Goal: Task Accomplishment & Management: Use online tool/utility

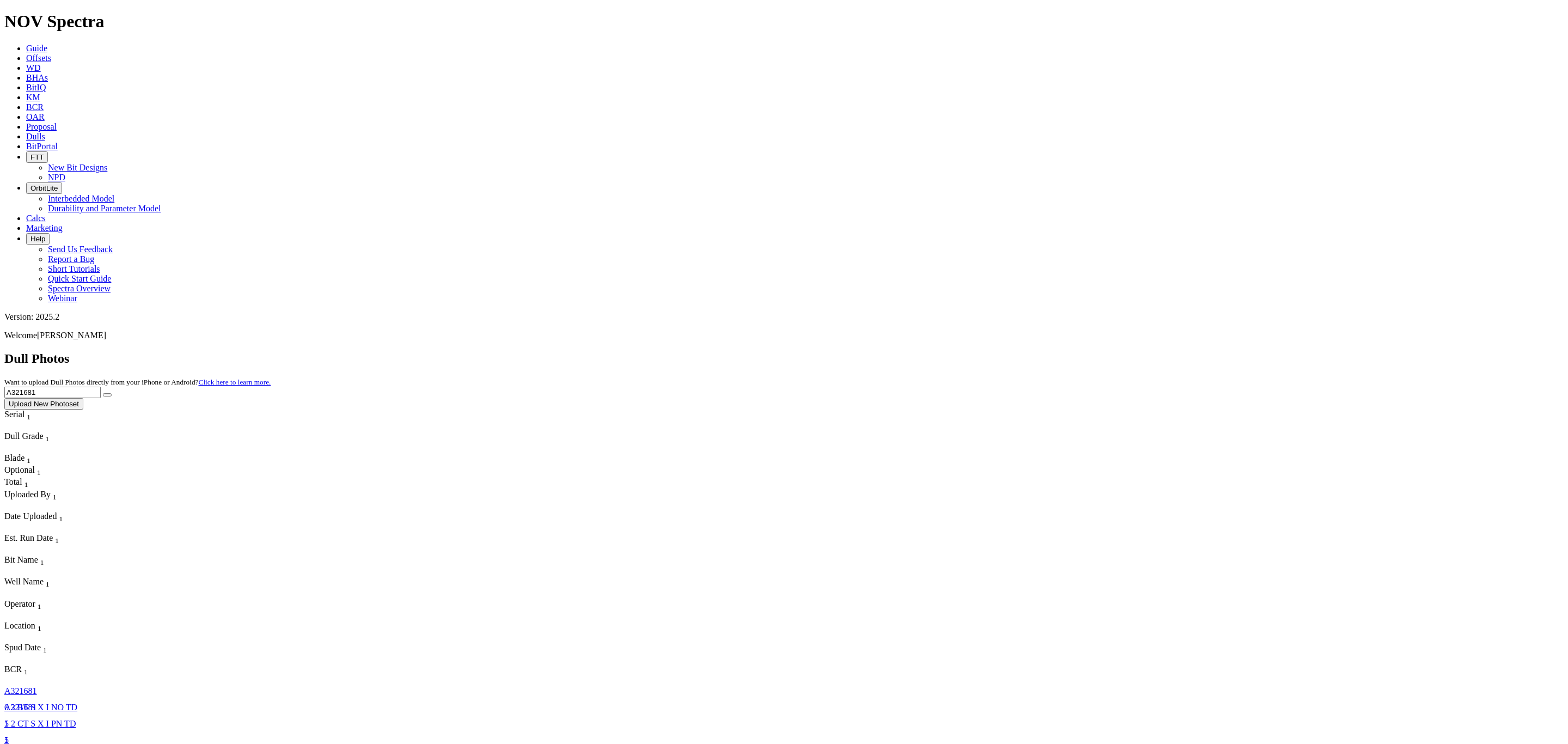
drag, startPoint x: 451, startPoint y: 217, endPoint x: 460, endPoint y: 113, distance: 104.4
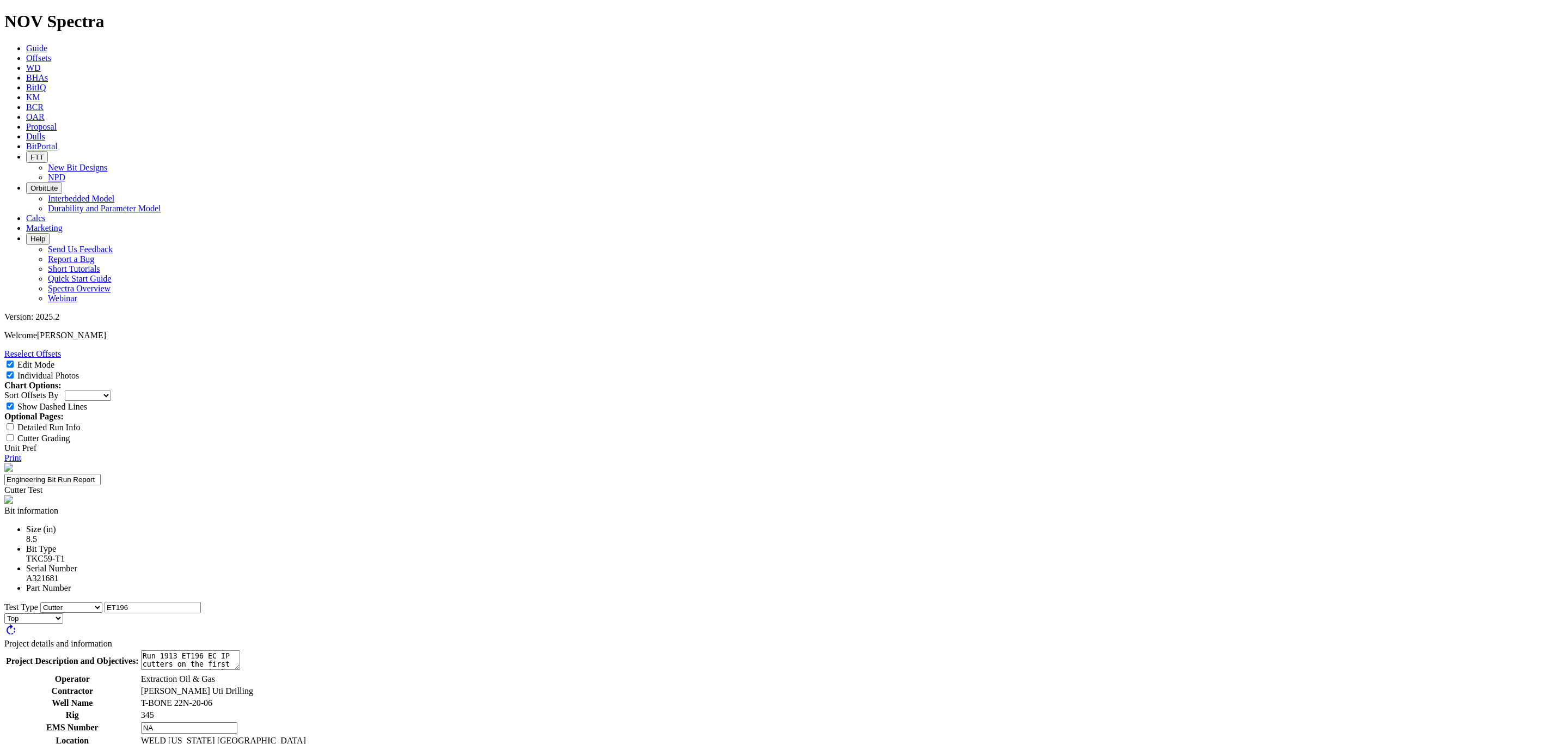
select select "Cutter"
select select "string:BT"
